Goal: Task Accomplishment & Management: Use online tool/utility

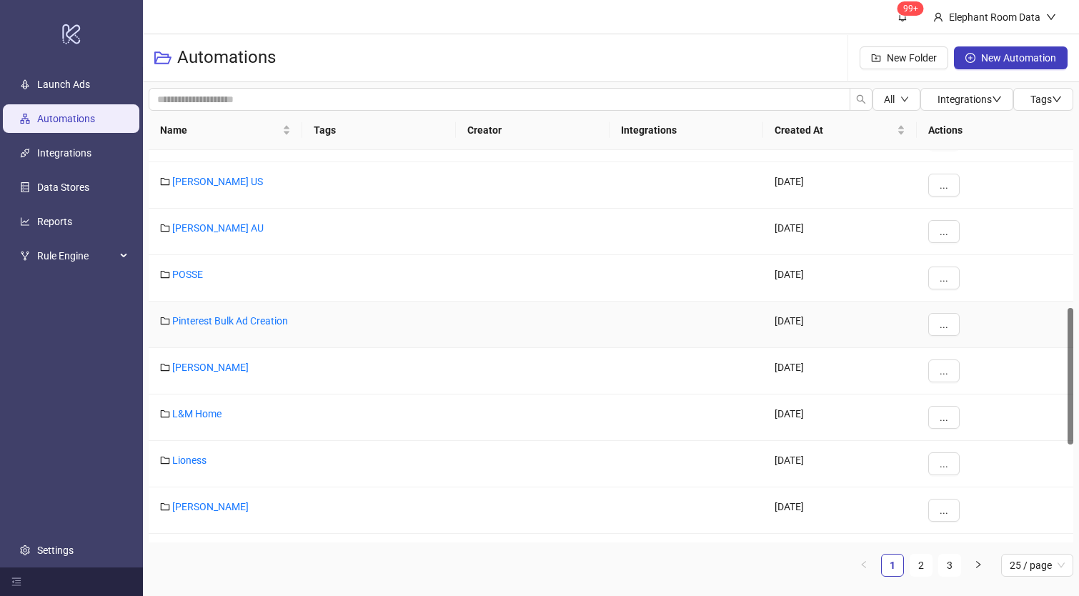
scroll to position [769, 0]
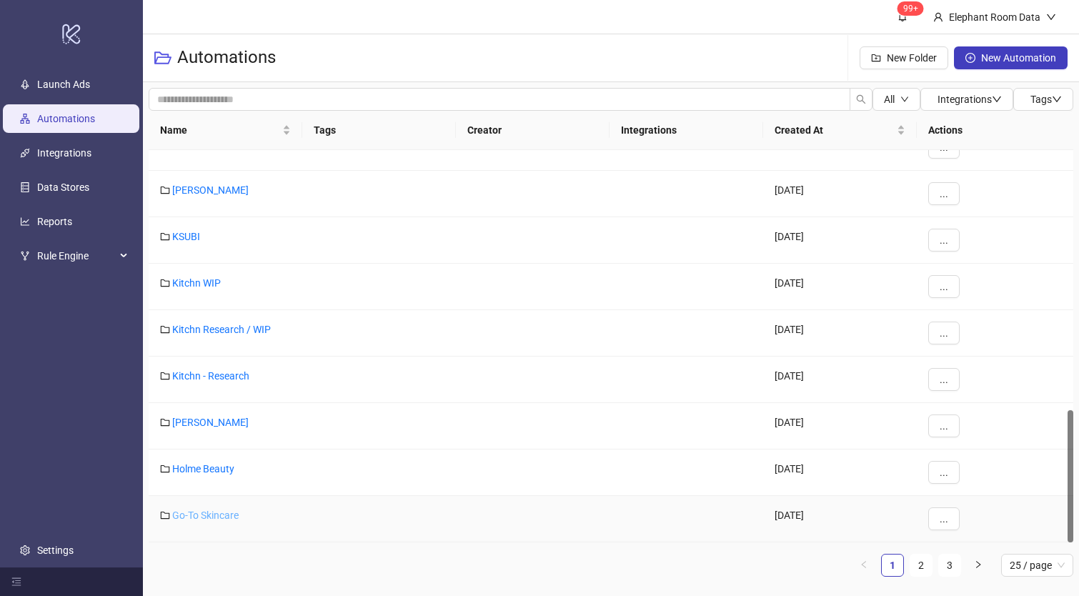
click at [219, 514] on link "Go-To Skincare" at bounding box center [205, 514] width 66 height 11
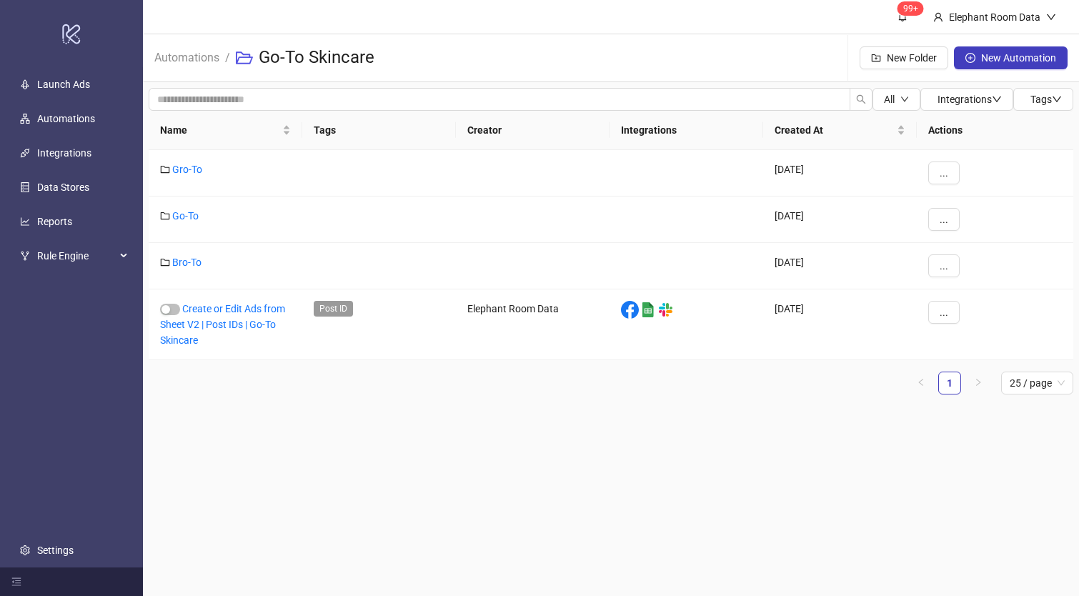
drag, startPoint x: 407, startPoint y: 401, endPoint x: 400, endPoint y: 394, distance: 9.6
click at [407, 401] on div "Name Tags Creator Integrations Created At Actions Gro-To [DATE] ... Go-To [DATE…" at bounding box center [611, 258] width 925 height 295
click at [180, 218] on link "Go-To" at bounding box center [185, 215] width 26 height 11
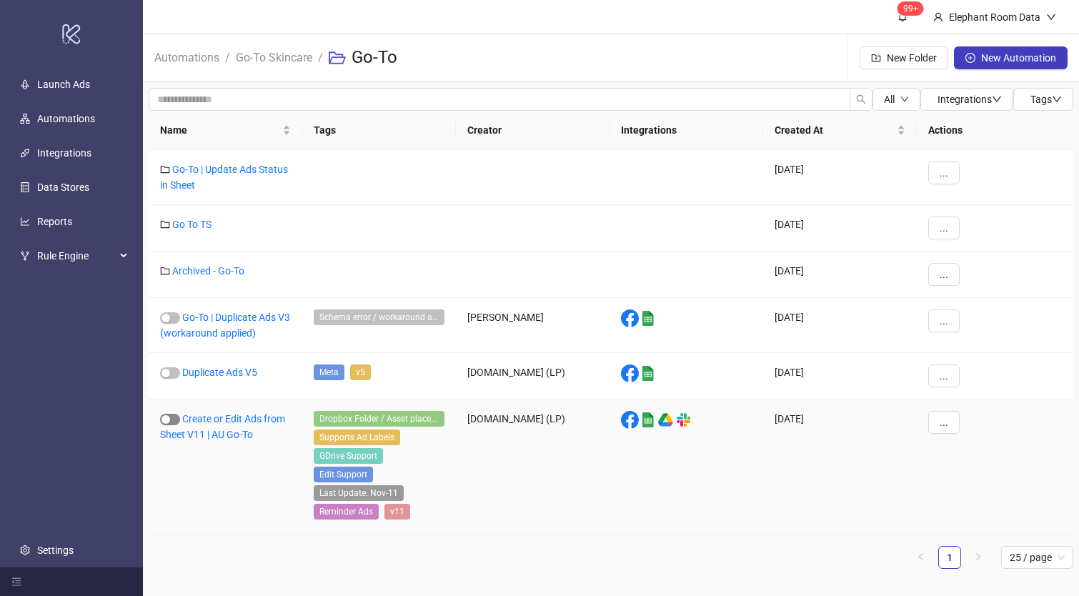
click at [169, 421] on div "button" at bounding box center [165, 419] width 9 height 9
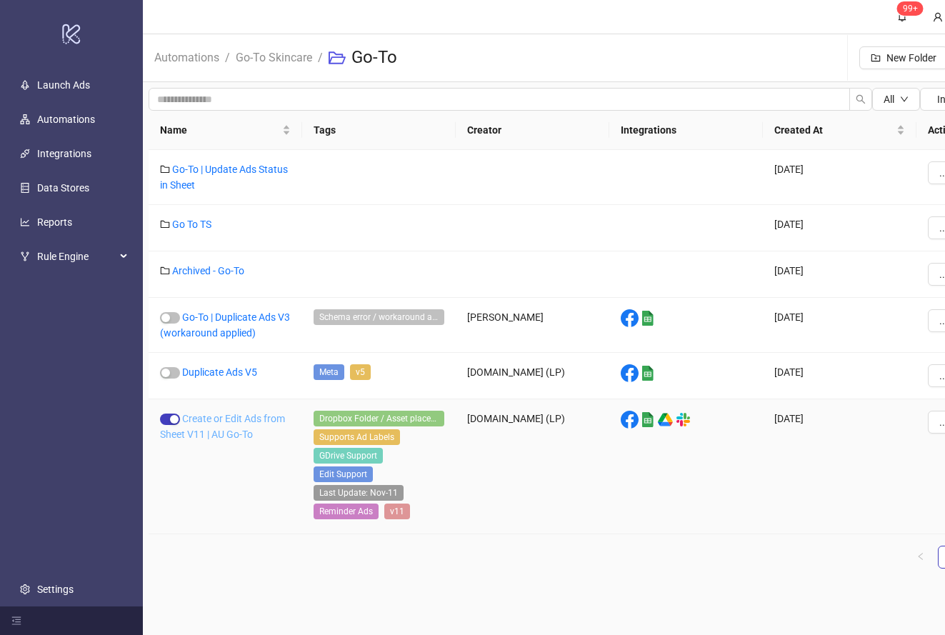
click at [214, 433] on link "Create or Edit Ads from Sheet V11 | AU Go-To" at bounding box center [222, 426] width 125 height 27
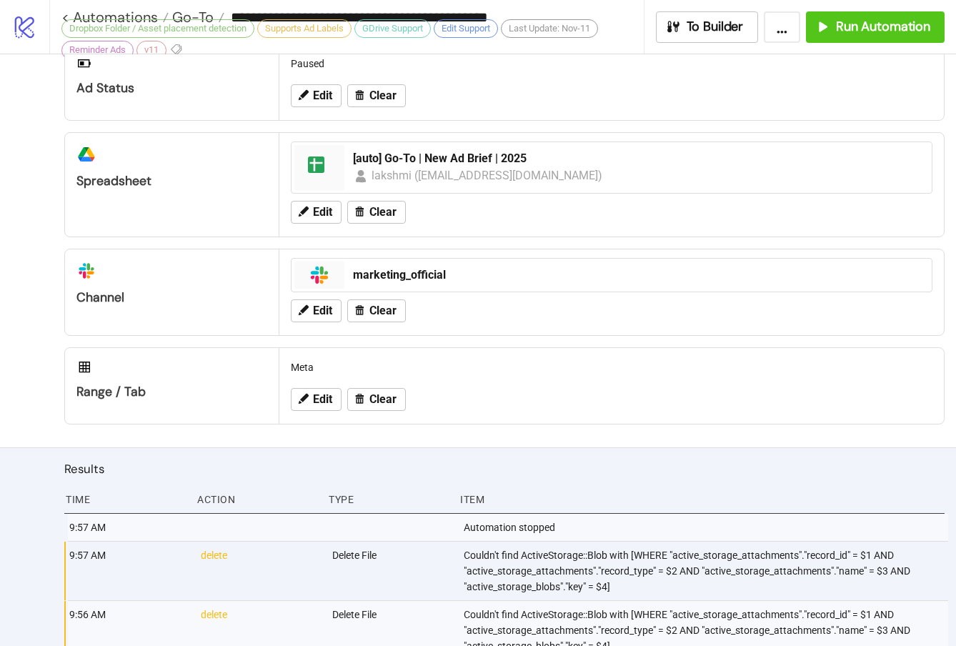
scroll to position [692, 0]
